Goal: Task Accomplishment & Management: Use online tool/utility

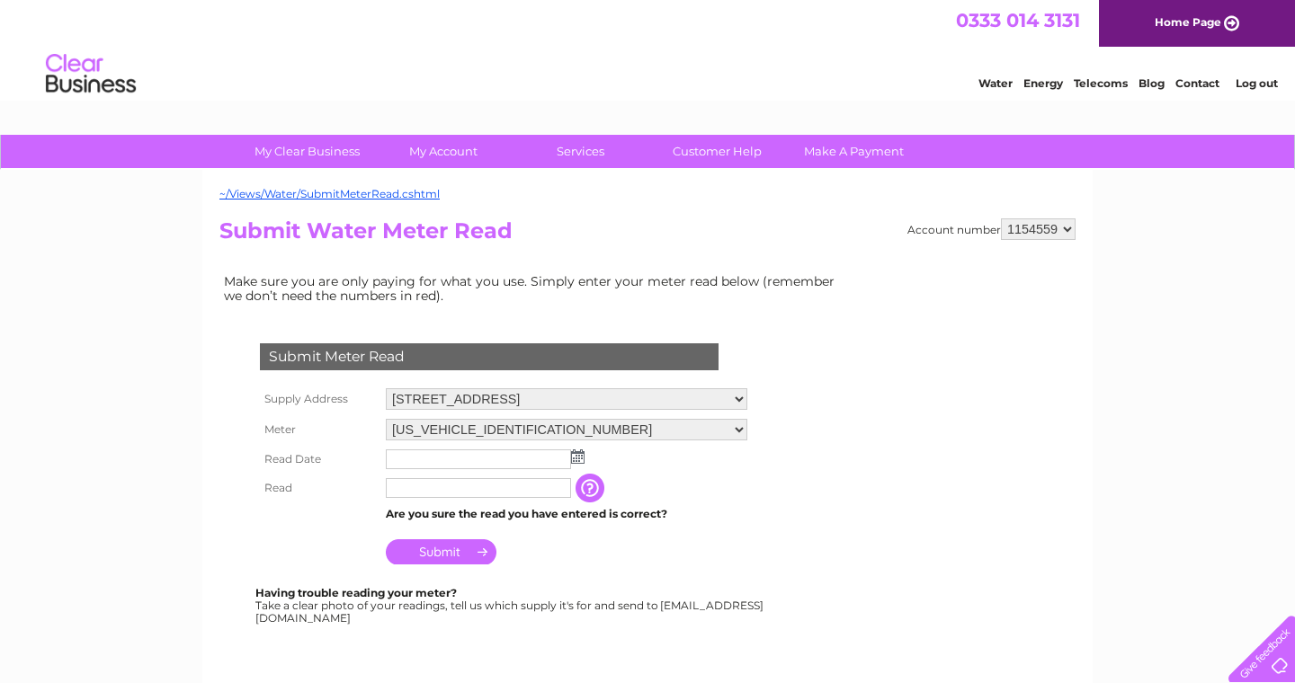
click at [705, 303] on td "Make sure you are only paying for what you use. Simply enter your meter read be…" at bounding box center [533, 289] width 629 height 38
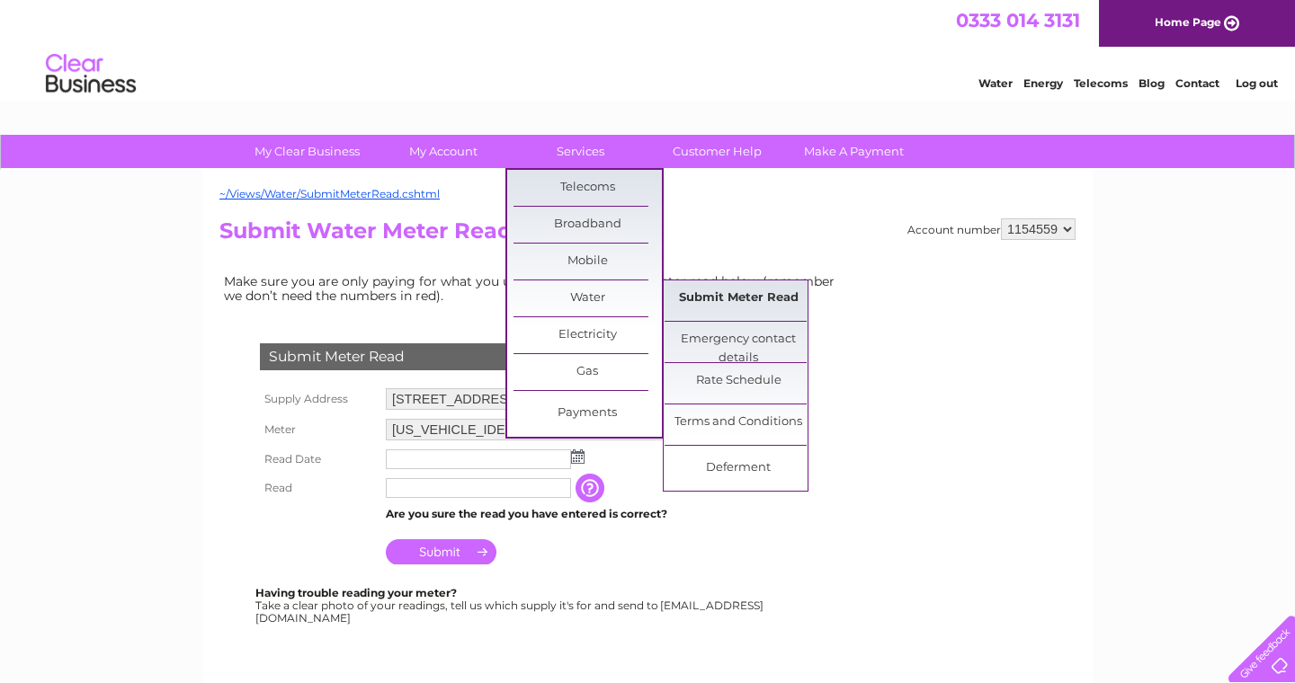
click at [679, 294] on link "Submit Meter Read" at bounding box center [739, 299] width 148 height 36
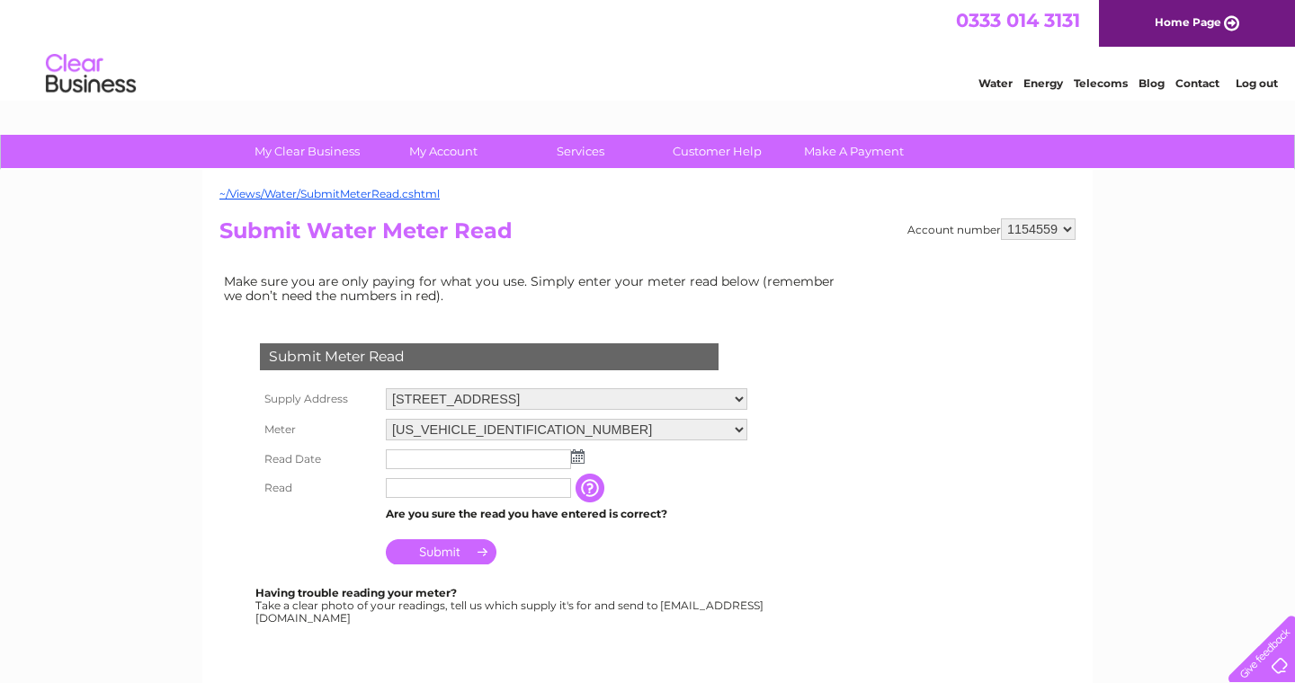
click at [579, 455] on img at bounding box center [577, 457] width 13 height 14
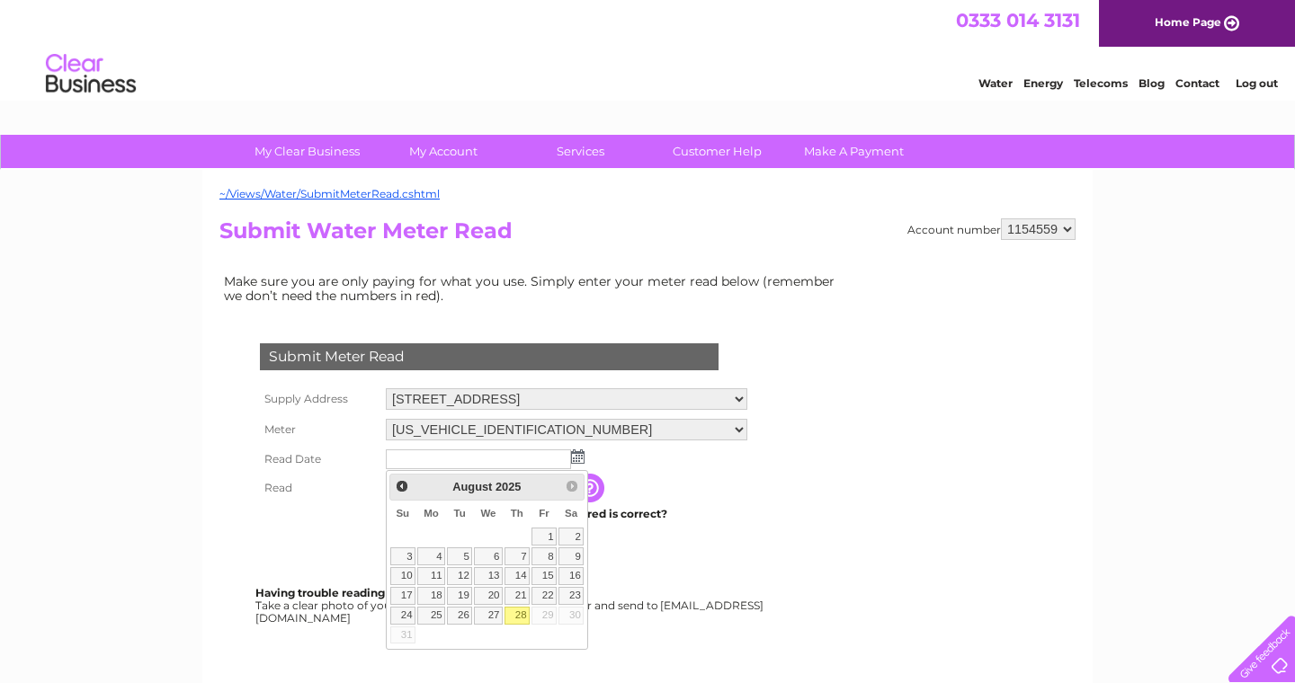
click at [515, 613] on link "28" at bounding box center [516, 616] width 25 height 18
type input "2025/08/28"
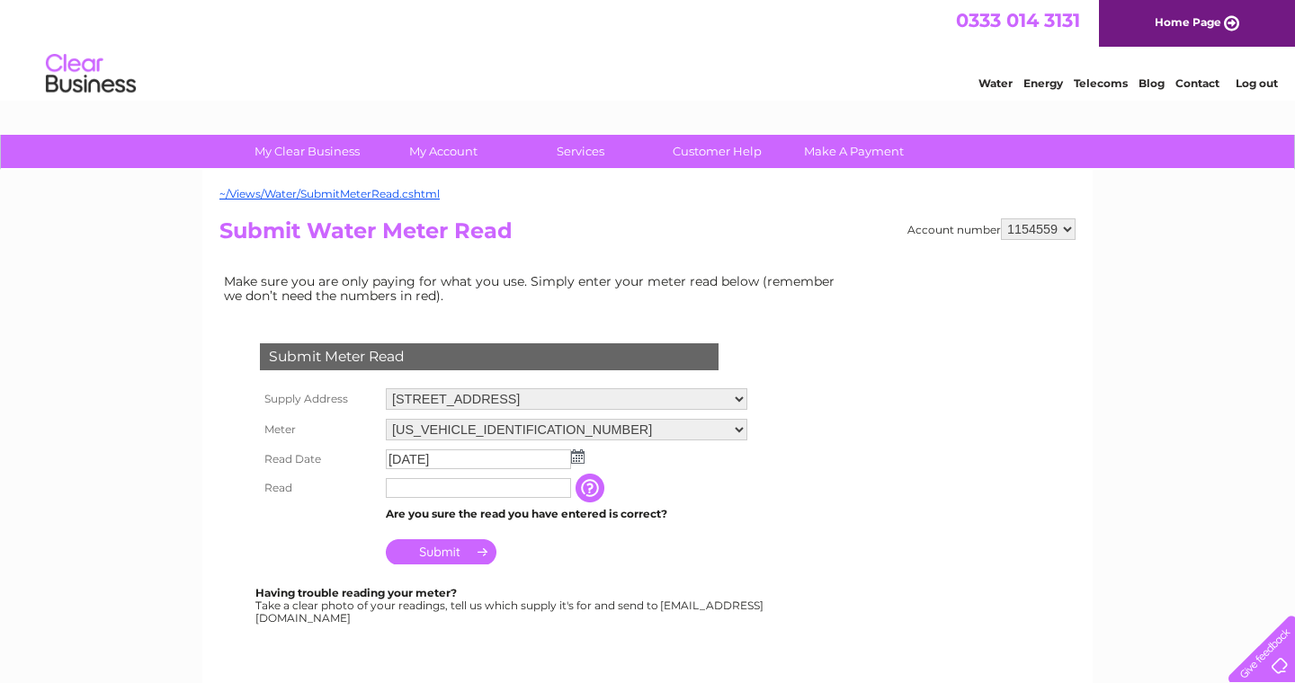
click at [461, 487] on input "text" at bounding box center [478, 488] width 185 height 20
type input "04419"
click at [469, 546] on input "Submit" at bounding box center [441, 552] width 111 height 25
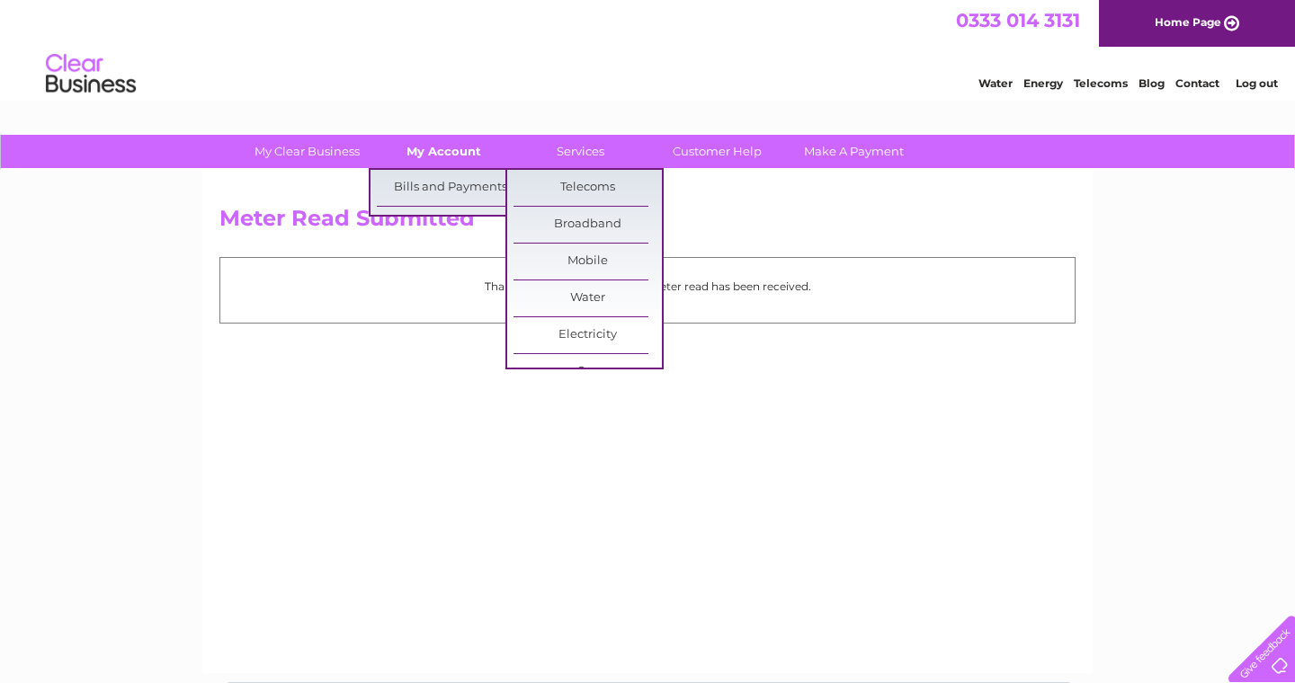
click at [457, 152] on link "My Account" at bounding box center [444, 151] width 148 height 33
